Goal: Find contact information: Find contact information

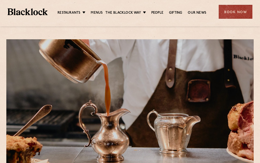
click at [247, 7] on div "Book Now" at bounding box center [236, 12] width 34 height 14
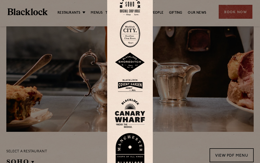
scroll to position [76, 0]
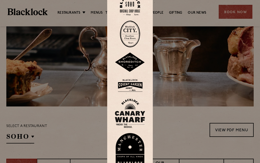
click at [168, 124] on div at bounding box center [130, 81] width 260 height 163
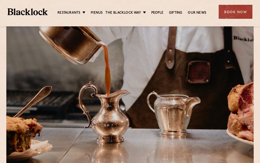
scroll to position [0, 0]
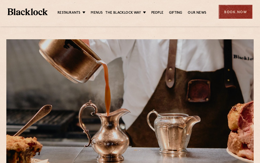
click at [234, 16] on div "Book Now" at bounding box center [236, 12] width 34 height 14
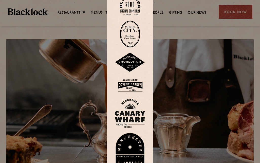
click at [132, 30] on img at bounding box center [130, 34] width 20 height 27
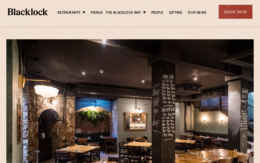
drag, startPoint x: 247, startPoint y: 34, endPoint x: 238, endPoint y: 33, distance: 8.6
click at [247, 34] on section at bounding box center [130, 108] width 260 height 148
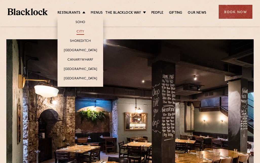
click at [77, 31] on link "City" at bounding box center [81, 32] width 8 height 6
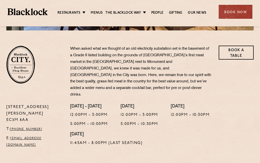
scroll to position [177, 0]
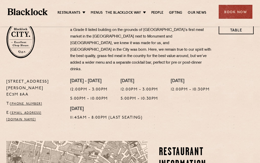
drag, startPoint x: 5, startPoint y: 74, endPoint x: 49, endPoint y: 79, distance: 44.6
click at [49, 79] on div "[STREET_ADDRESS][PERSON_NAME] T: [PHONE_NUMBER] E: [EMAIL_ADDRESS][DOMAIN_NAME]" at bounding box center [35, 102] width 64 height 47
copy p "[STREET_ADDRESS][PERSON_NAME]"
